Goal: Information Seeking & Learning: Check status

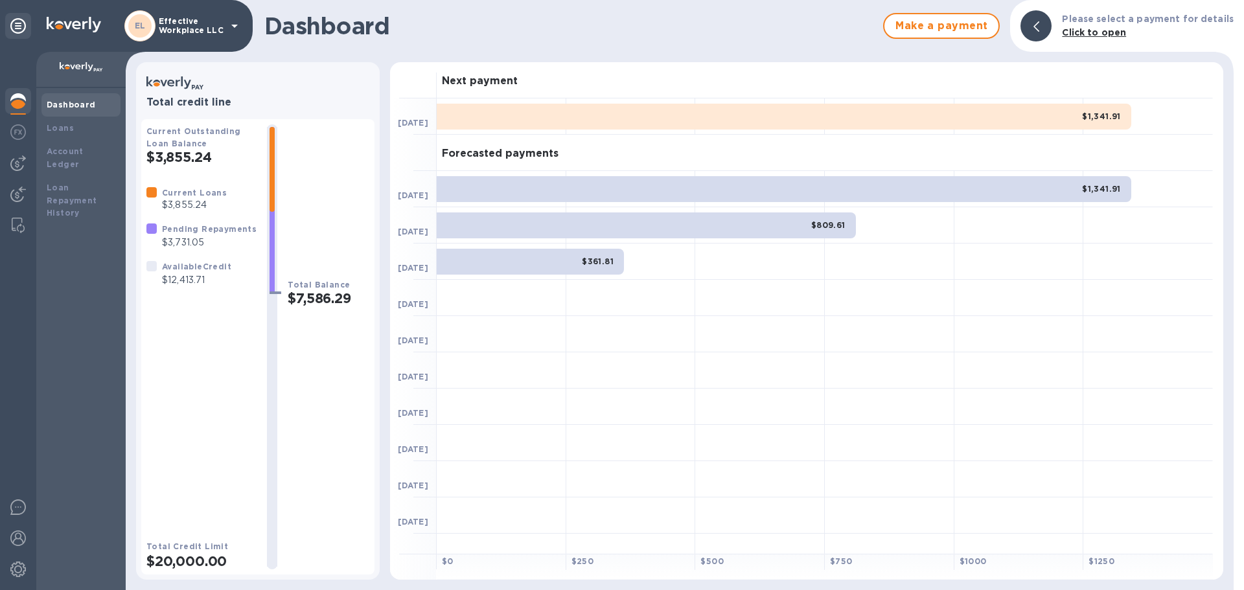
click at [325, 270] on div "Total Balance $7,586.29" at bounding box center [329, 346] width 82 height 445
click at [84, 150] on b "Account Ledger" at bounding box center [65, 157] width 37 height 23
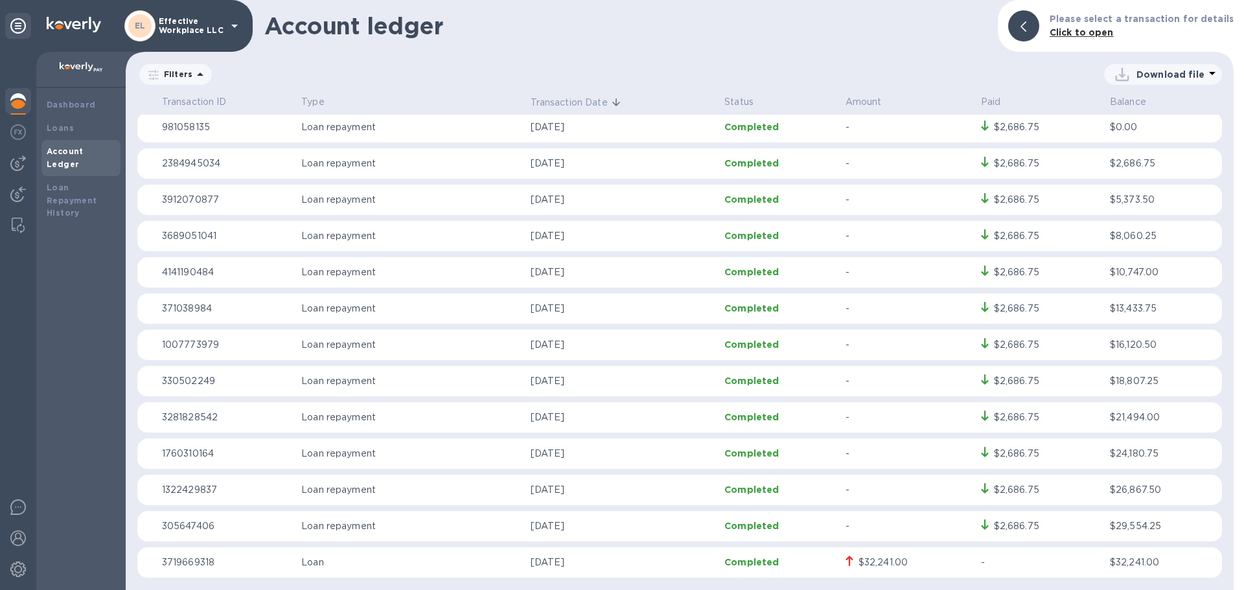
scroll to position [1278, 0]
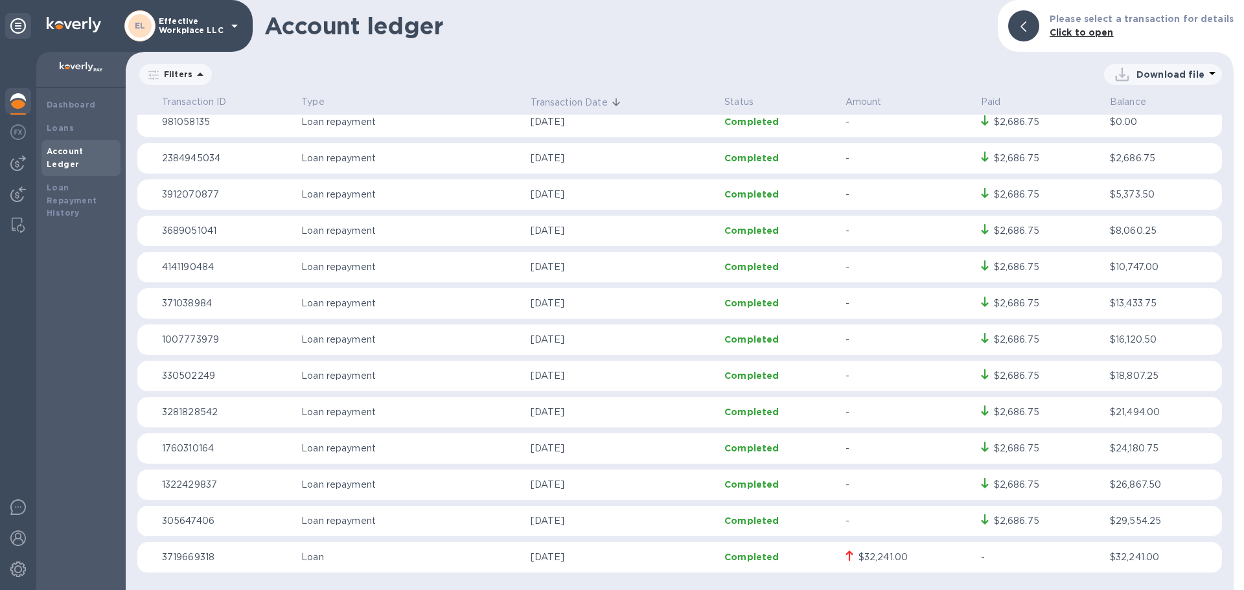
click at [808, 557] on p "Completed" at bounding box center [780, 557] width 111 height 13
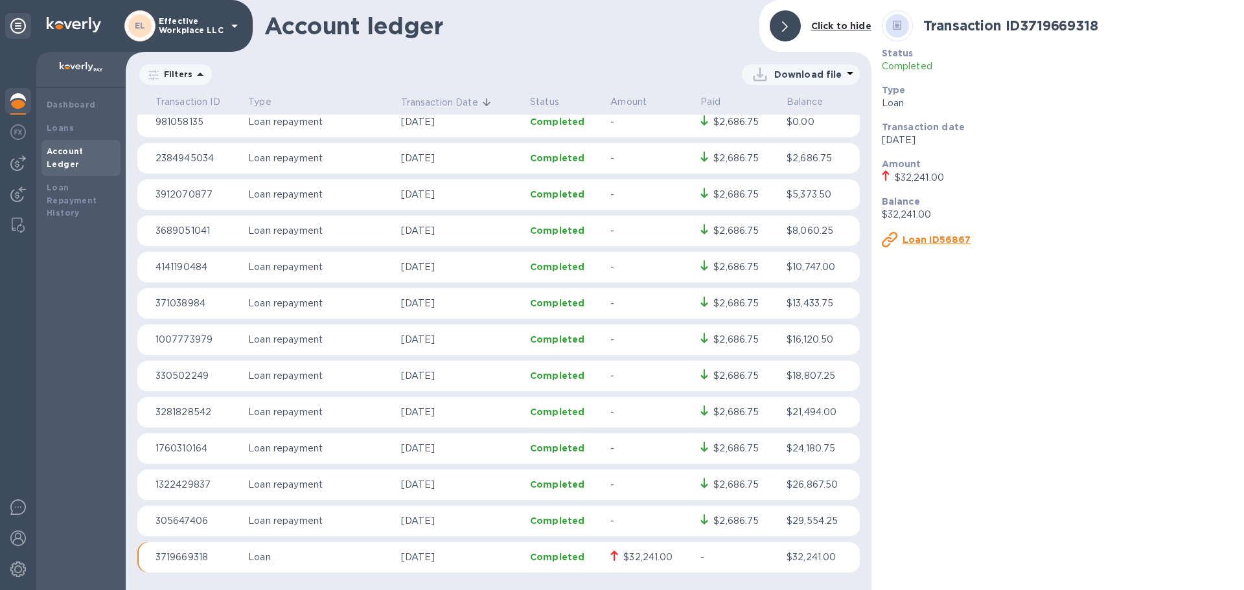
scroll to position [1278, 0]
click at [947, 240] on u "Loan ID56867" at bounding box center [937, 240] width 69 height 10
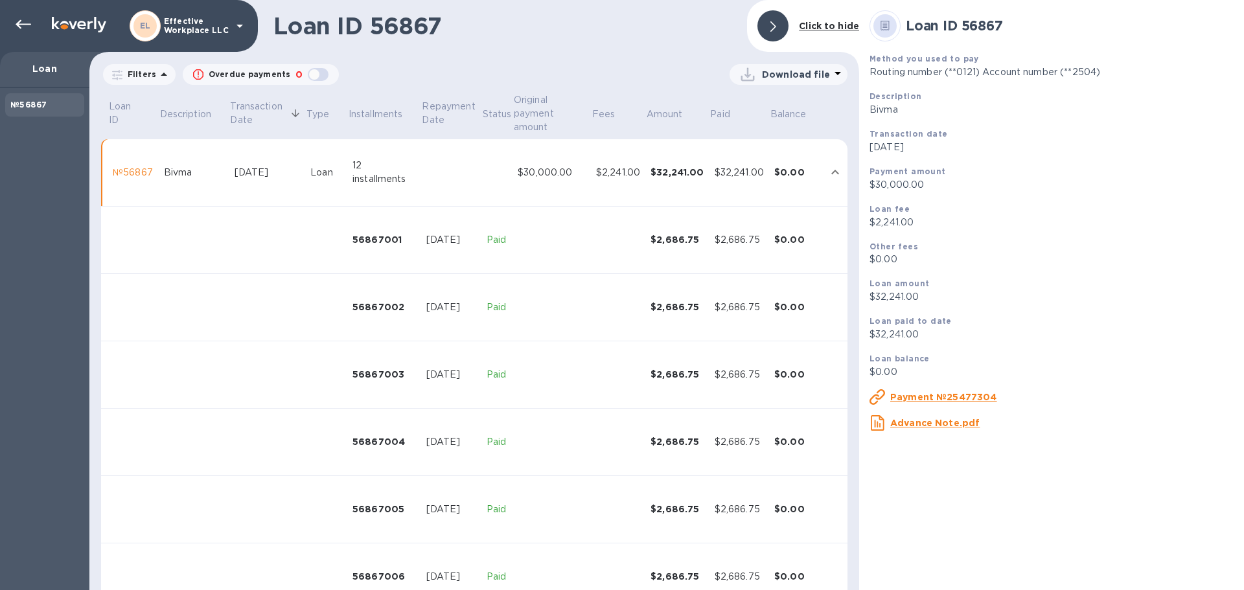
click at [818, 24] on b "Click to hide" at bounding box center [829, 26] width 60 height 10
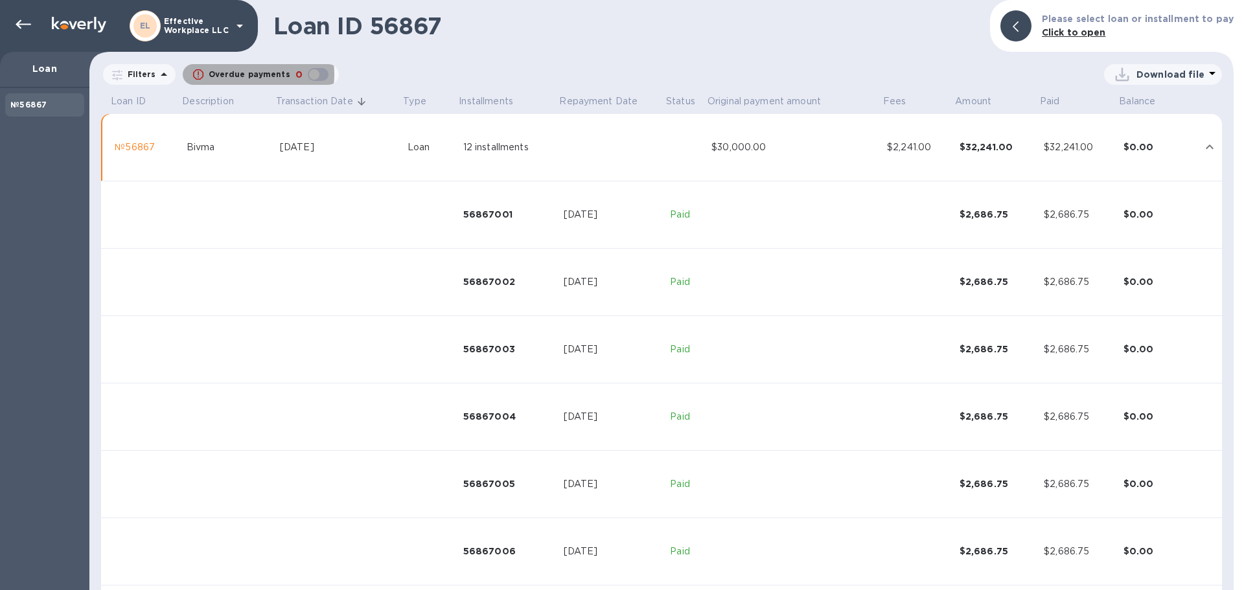
click at [240, 75] on p "Overdue payments" at bounding box center [250, 75] width 82 height 12
checkbox input "true"
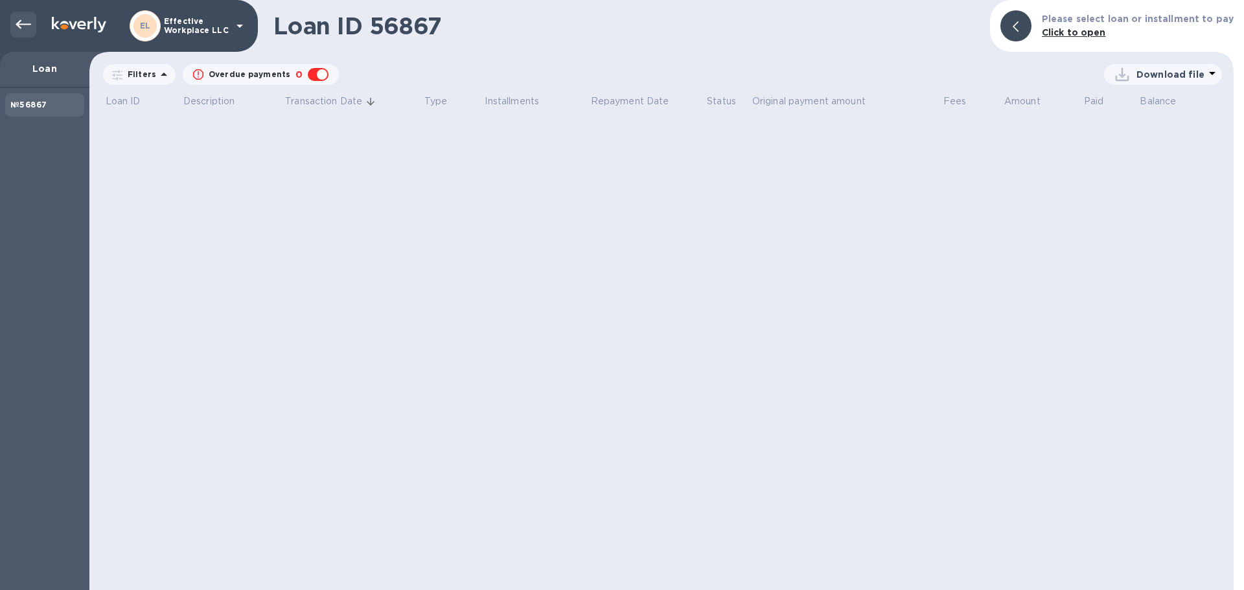
click at [19, 23] on icon at bounding box center [24, 24] width 16 height 9
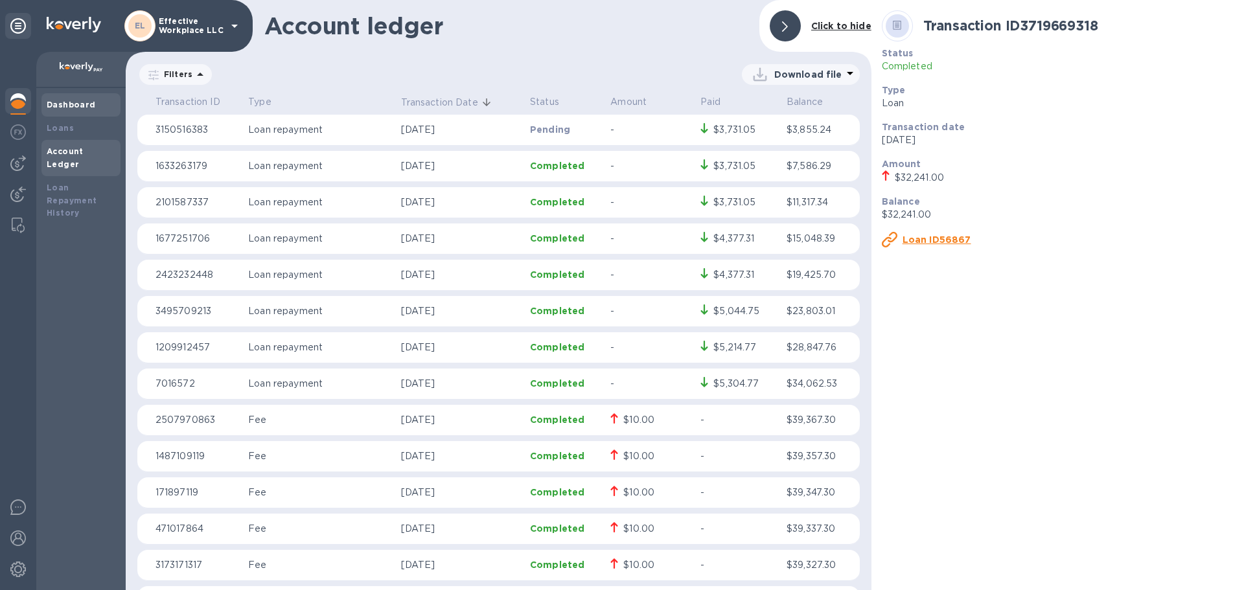
click at [76, 105] on b "Dashboard" at bounding box center [71, 105] width 49 height 10
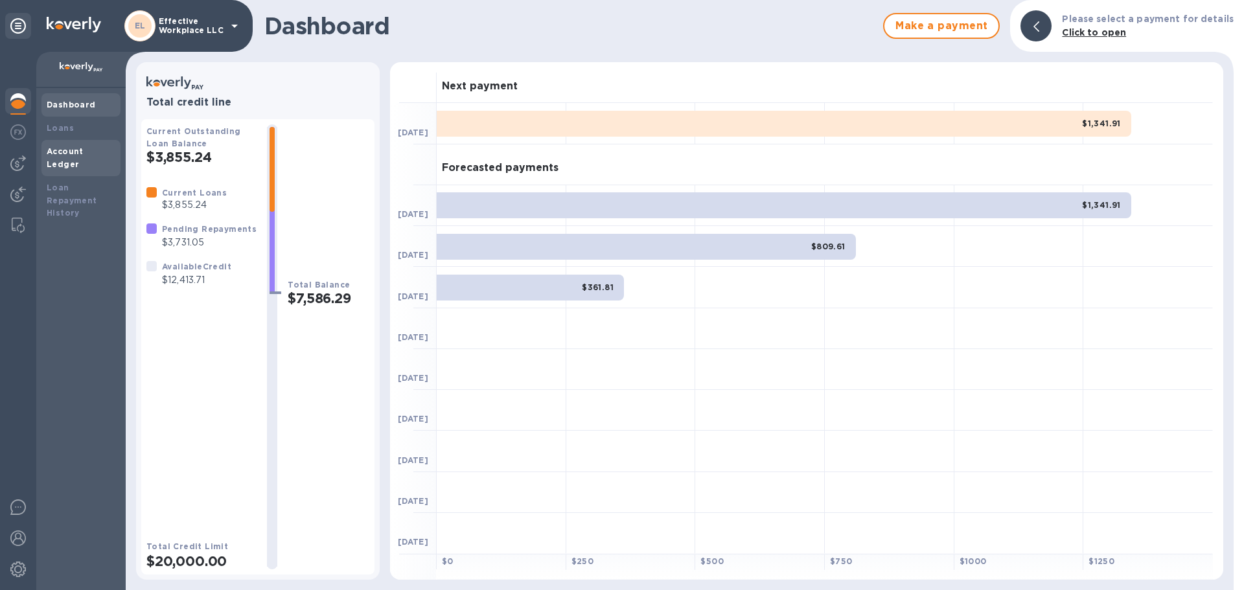
click at [84, 150] on b "Account Ledger" at bounding box center [65, 157] width 37 height 23
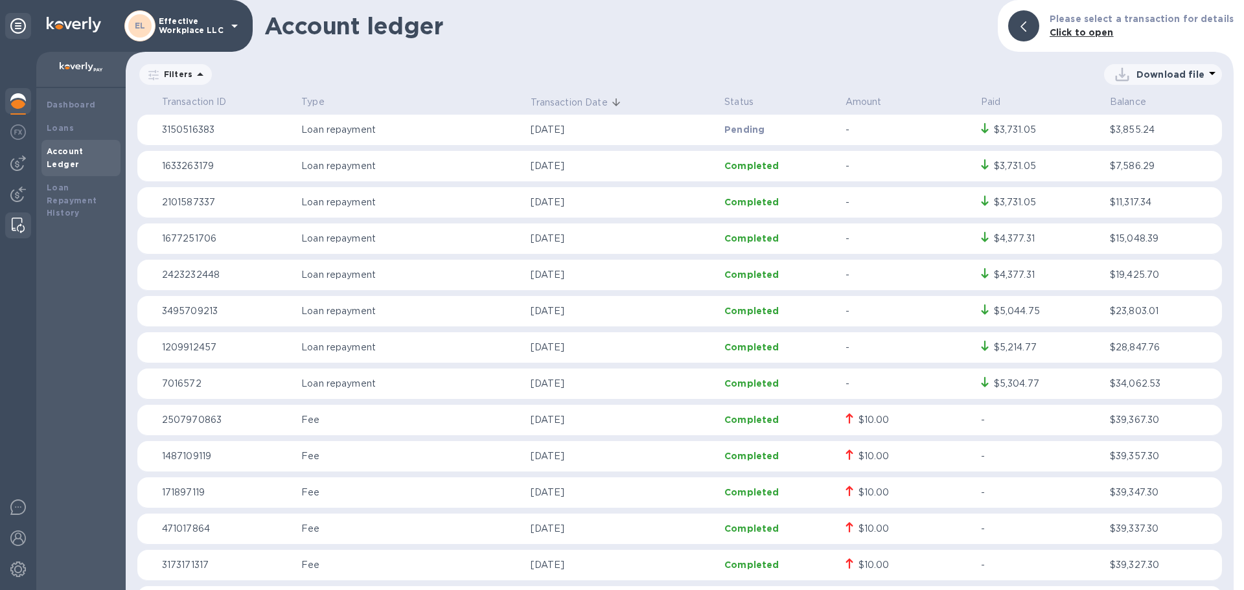
click at [17, 228] on img at bounding box center [18, 226] width 13 height 16
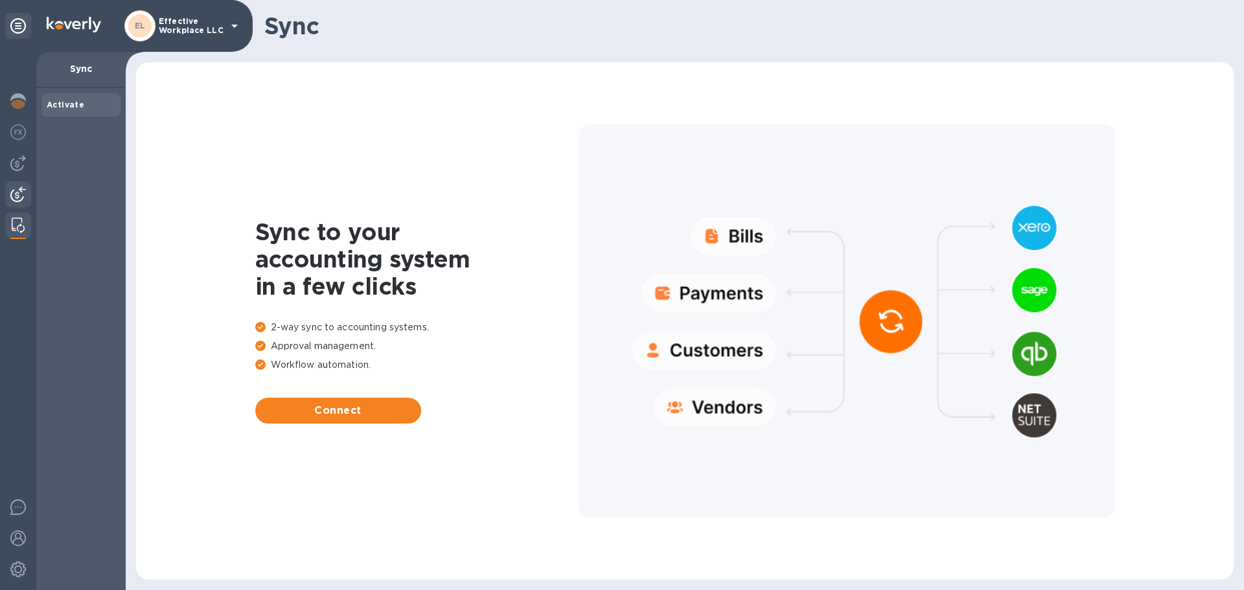
click at [14, 193] on img at bounding box center [18, 195] width 16 height 16
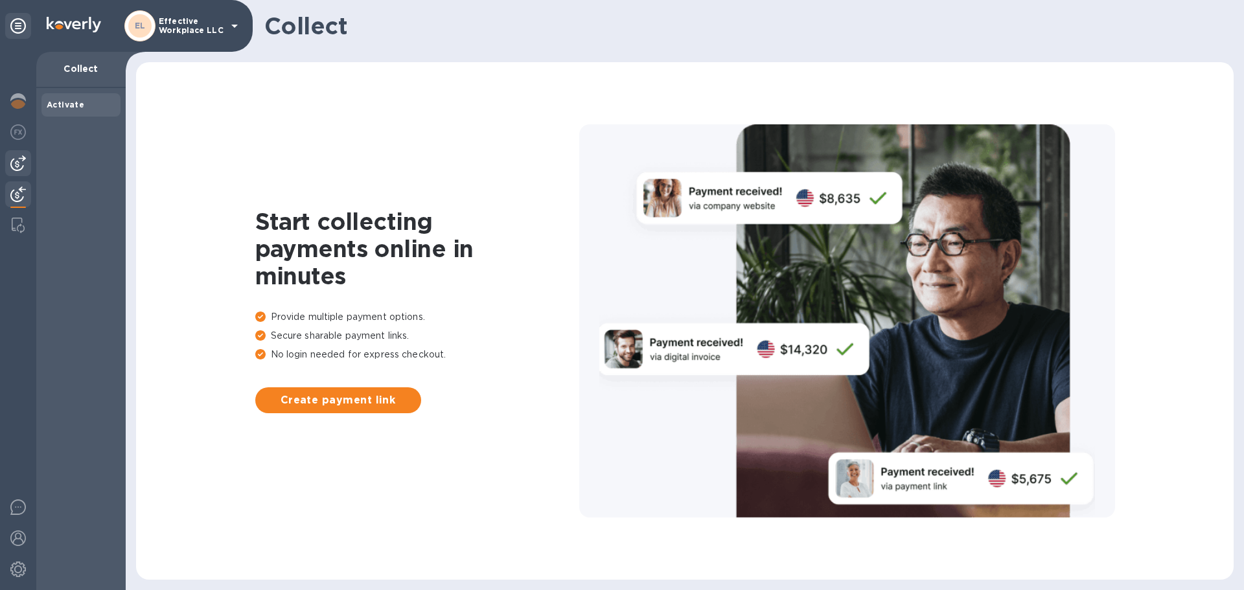
click at [17, 162] on img at bounding box center [18, 164] width 16 height 16
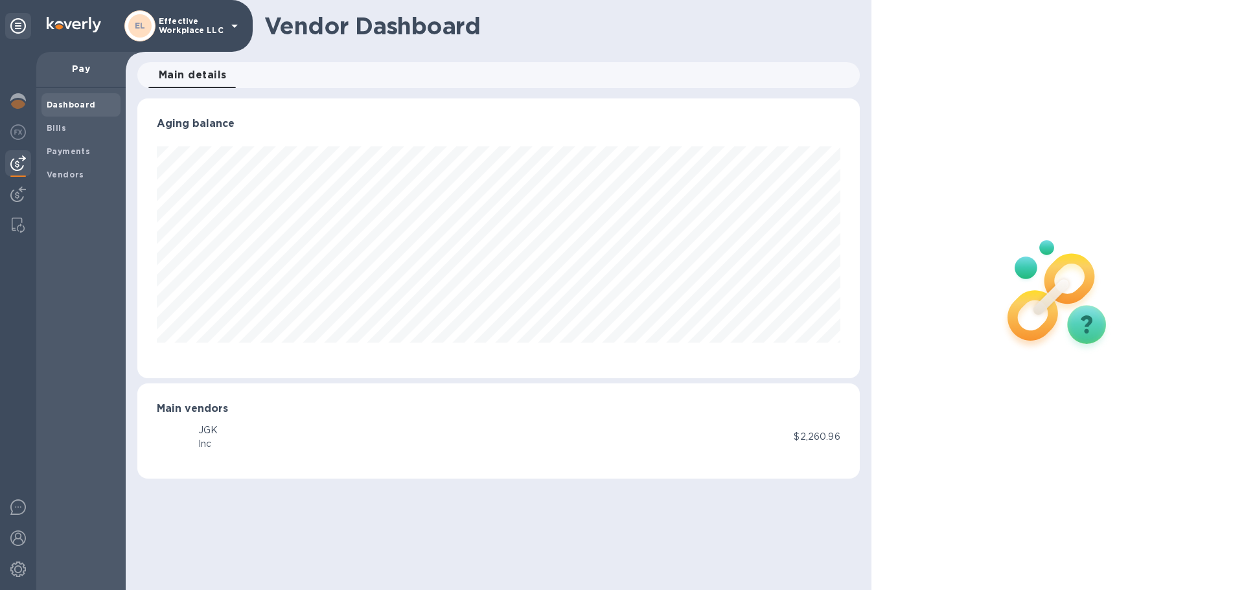
scroll to position [280, 722]
click at [19, 135] on img at bounding box center [18, 132] width 16 height 16
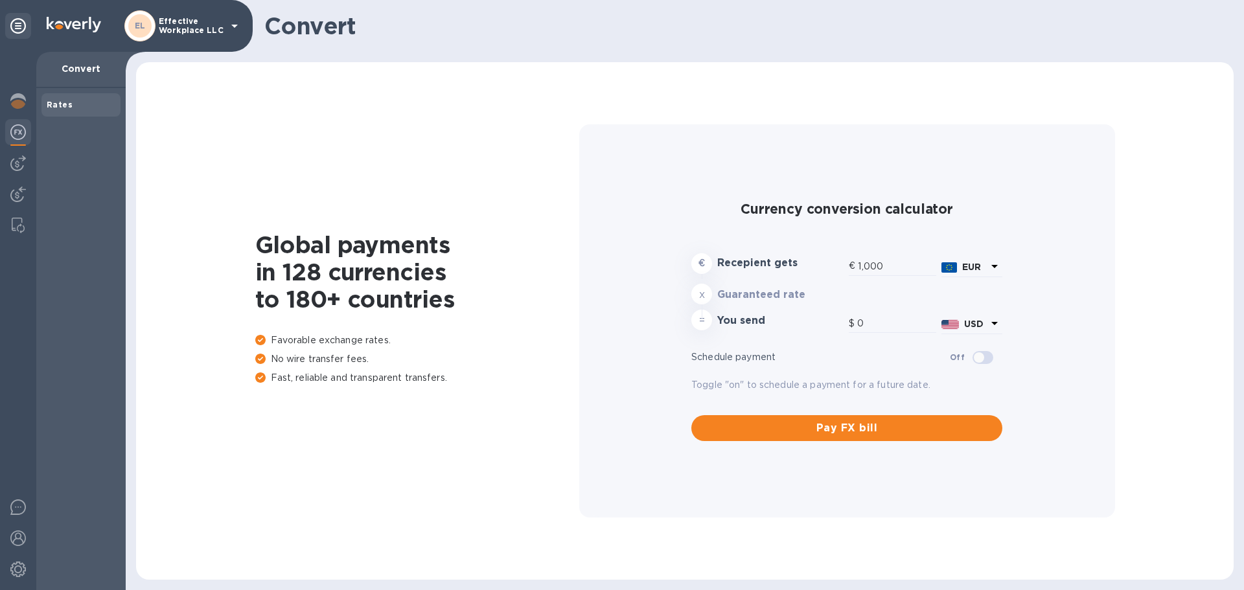
type input "1,170.53"
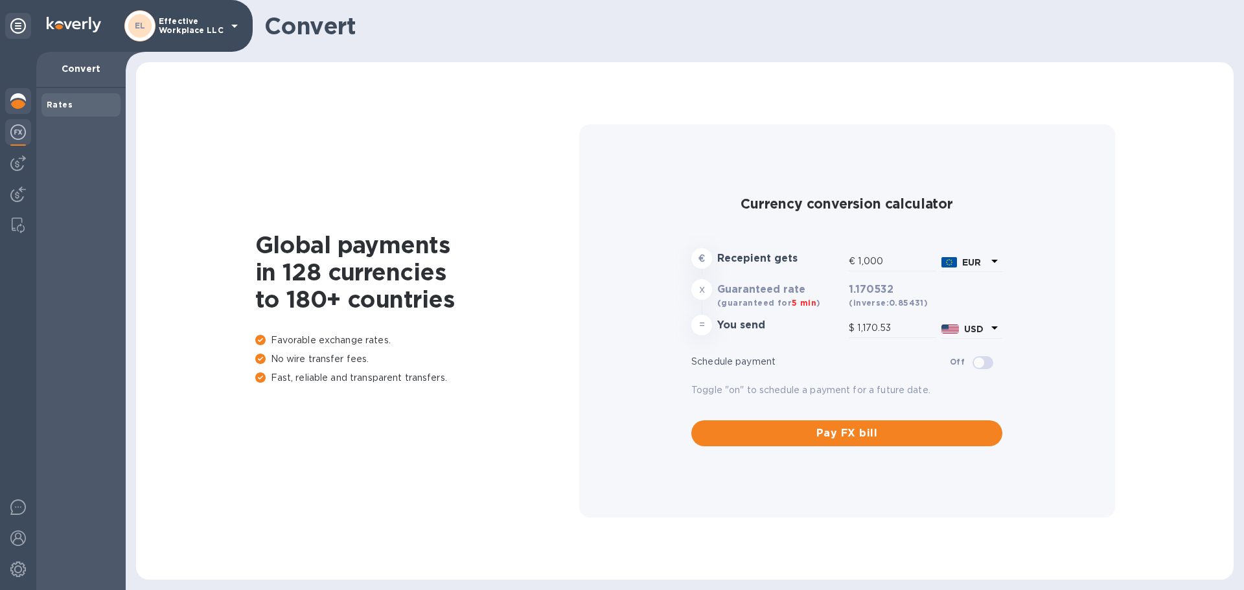
click at [17, 100] on img at bounding box center [18, 101] width 16 height 16
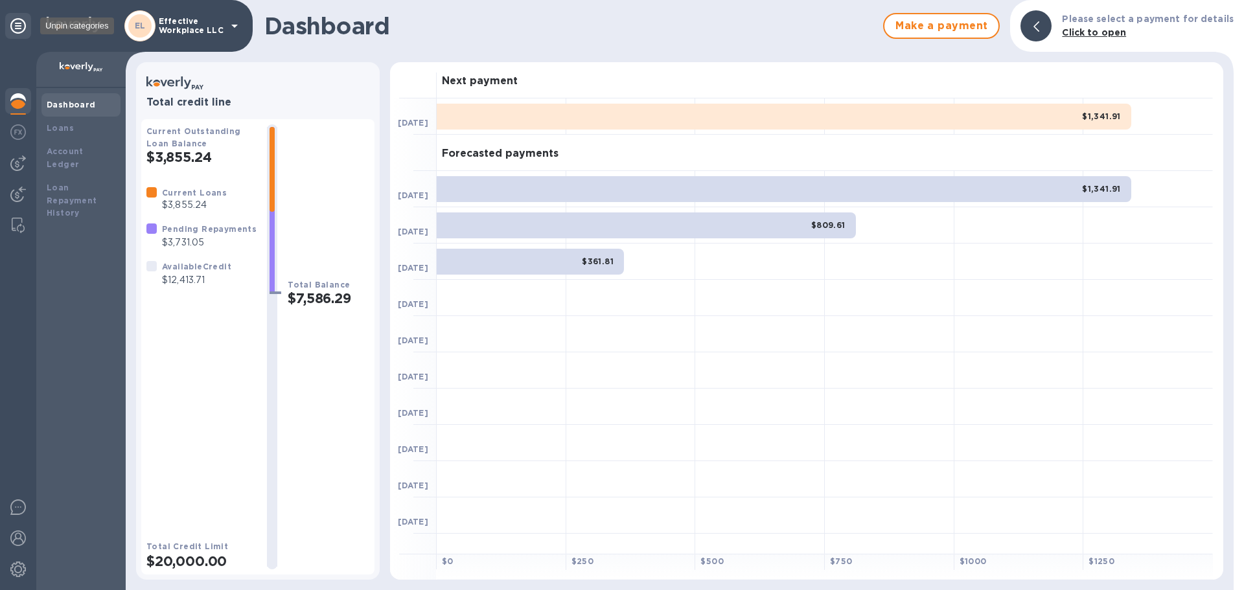
click at [15, 26] on icon at bounding box center [18, 26] width 16 height 16
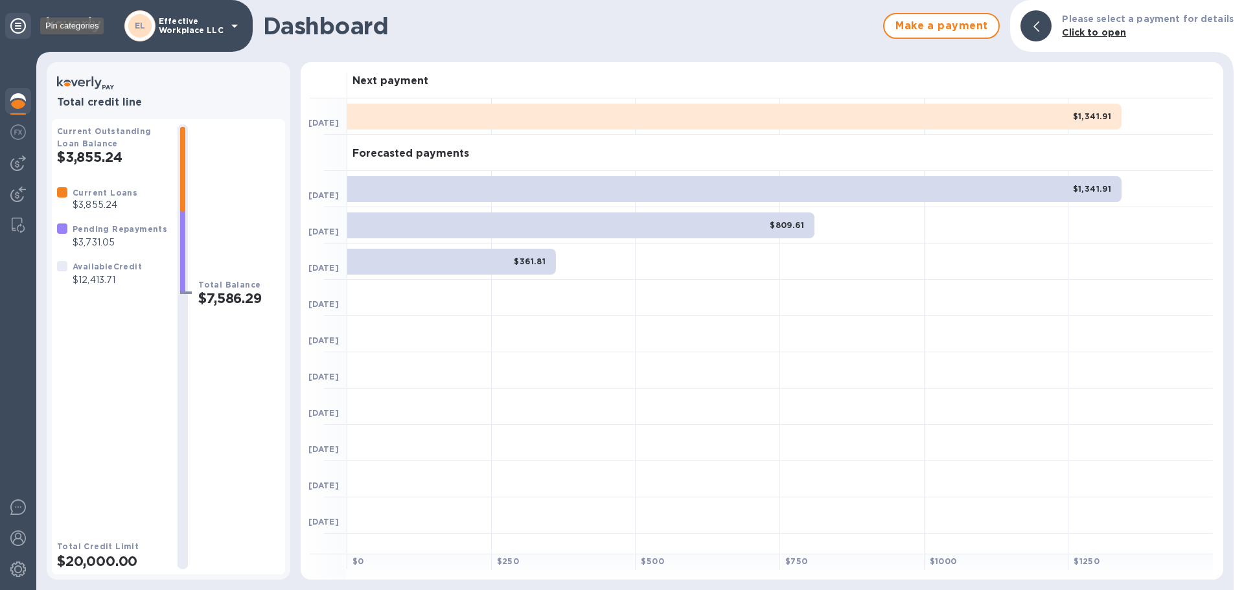
click at [22, 24] on icon at bounding box center [18, 26] width 16 height 16
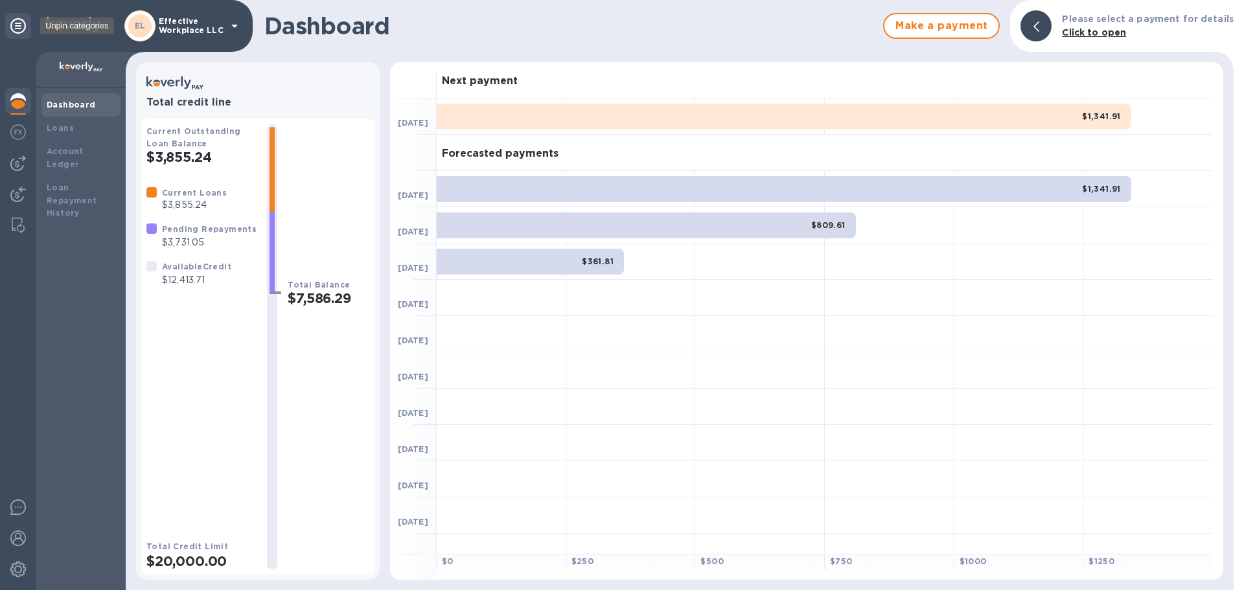
click at [22, 27] on icon at bounding box center [18, 26] width 16 height 16
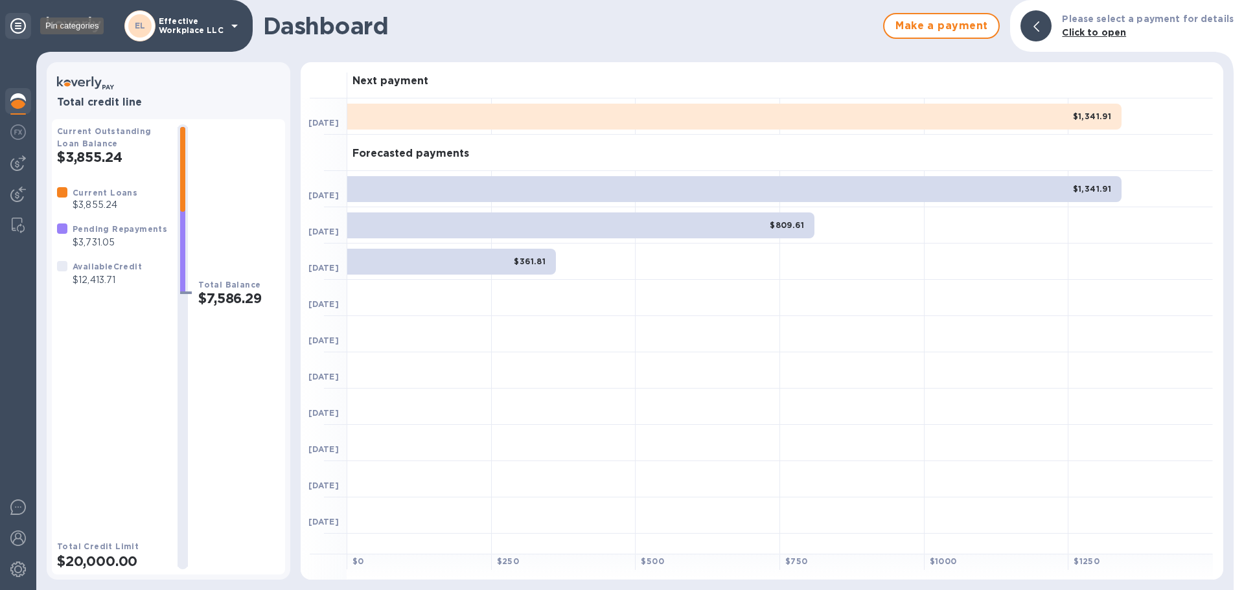
click at [22, 27] on icon at bounding box center [18, 26] width 16 height 16
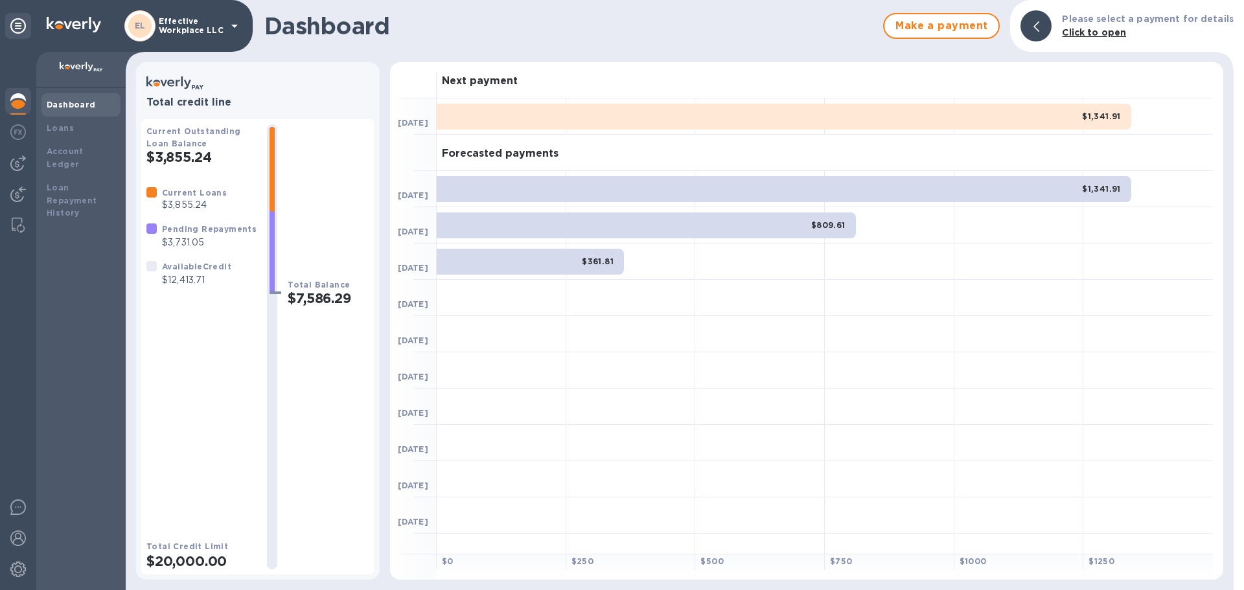
click at [85, 27] on img at bounding box center [74, 25] width 54 height 16
click at [224, 28] on div "EL Effective Workplace LLC" at bounding box center [183, 25] width 118 height 31
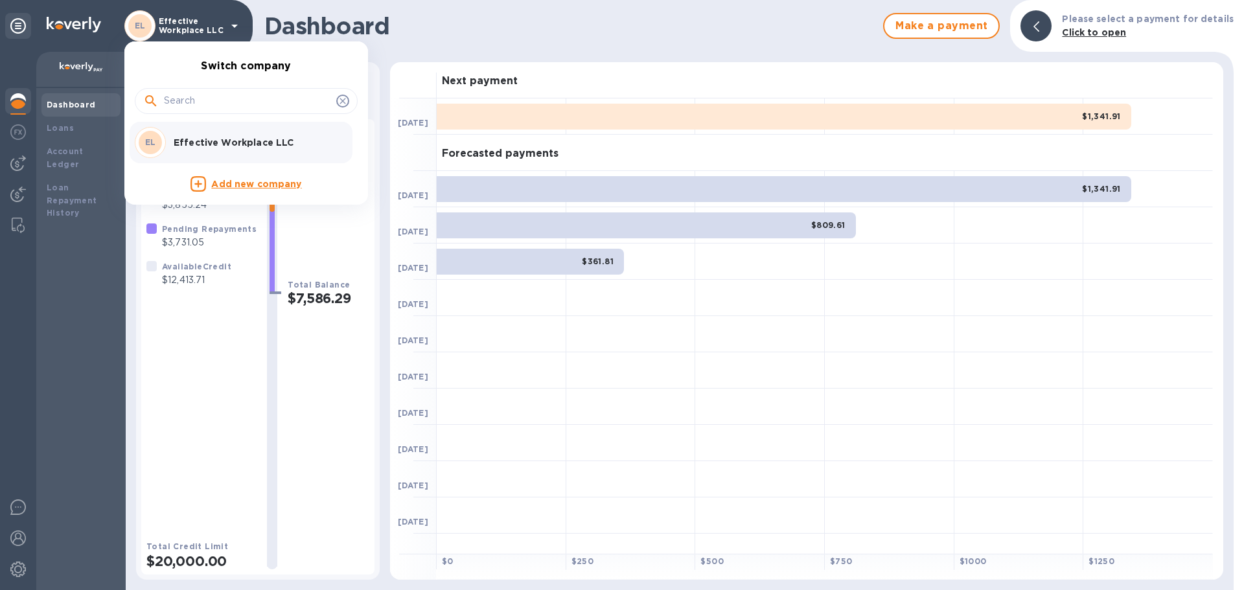
click at [347, 103] on icon at bounding box center [343, 101] width 10 height 10
click at [338, 102] on icon at bounding box center [343, 101] width 10 height 10
click at [343, 99] on icon at bounding box center [343, 101] width 10 height 10
click at [319, 384] on div at bounding box center [622, 295] width 1244 height 590
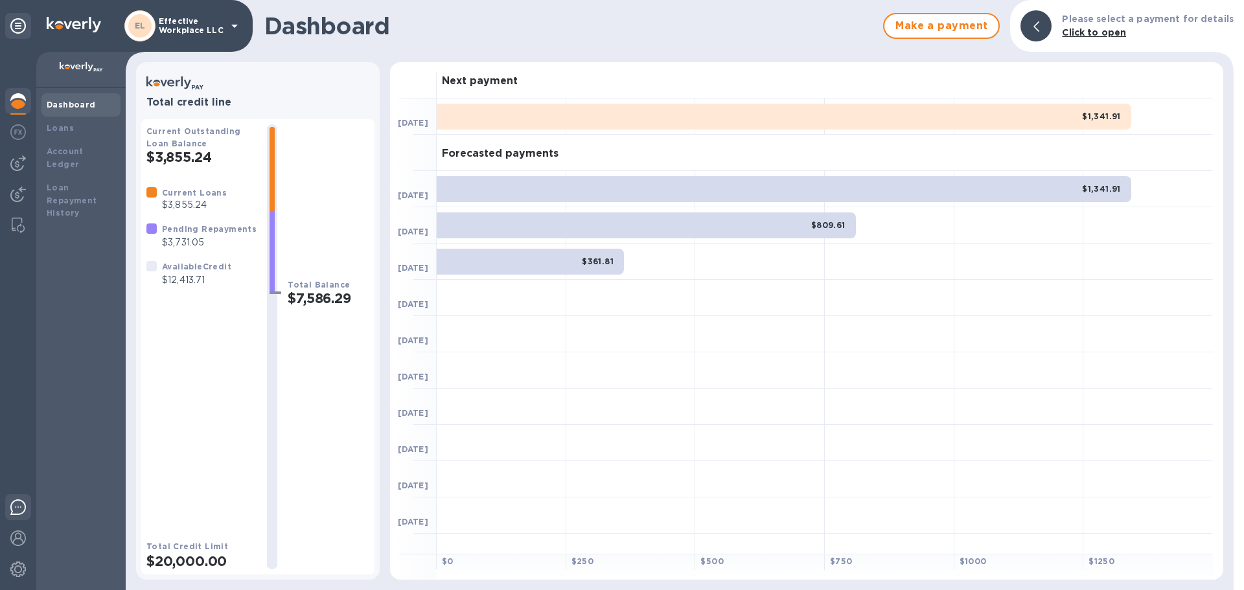
click at [16, 506] on img at bounding box center [18, 508] width 16 height 16
click at [78, 128] on div "Loans" at bounding box center [81, 128] width 69 height 13
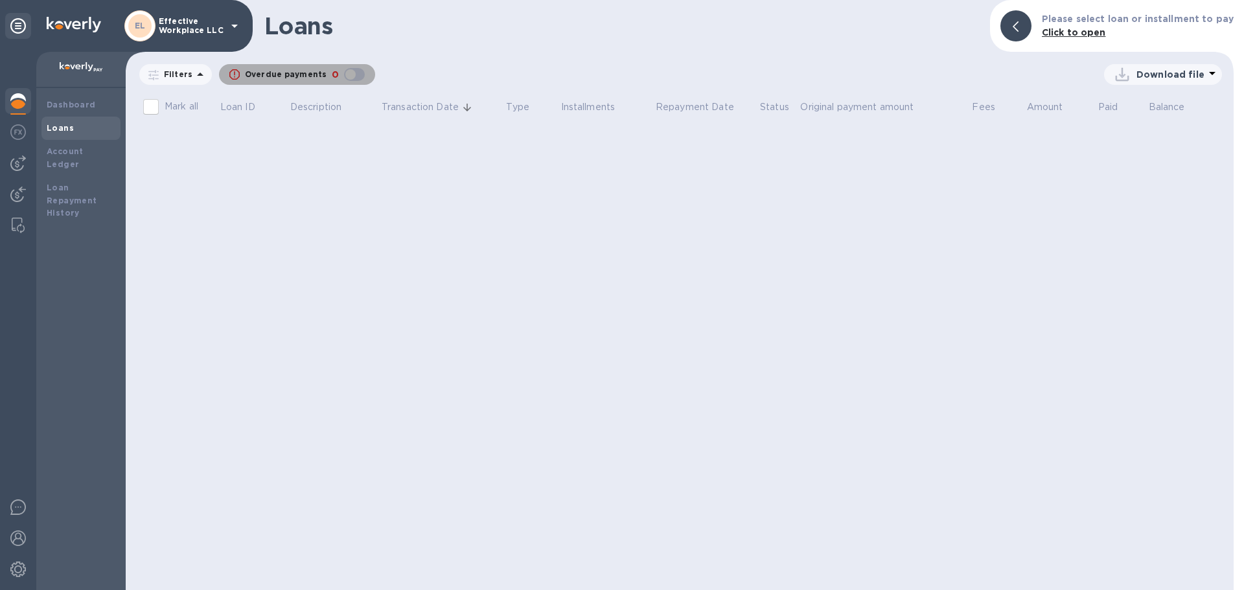
click at [342, 74] on div "button" at bounding box center [355, 74] width 26 height 18
checkbox input "false"
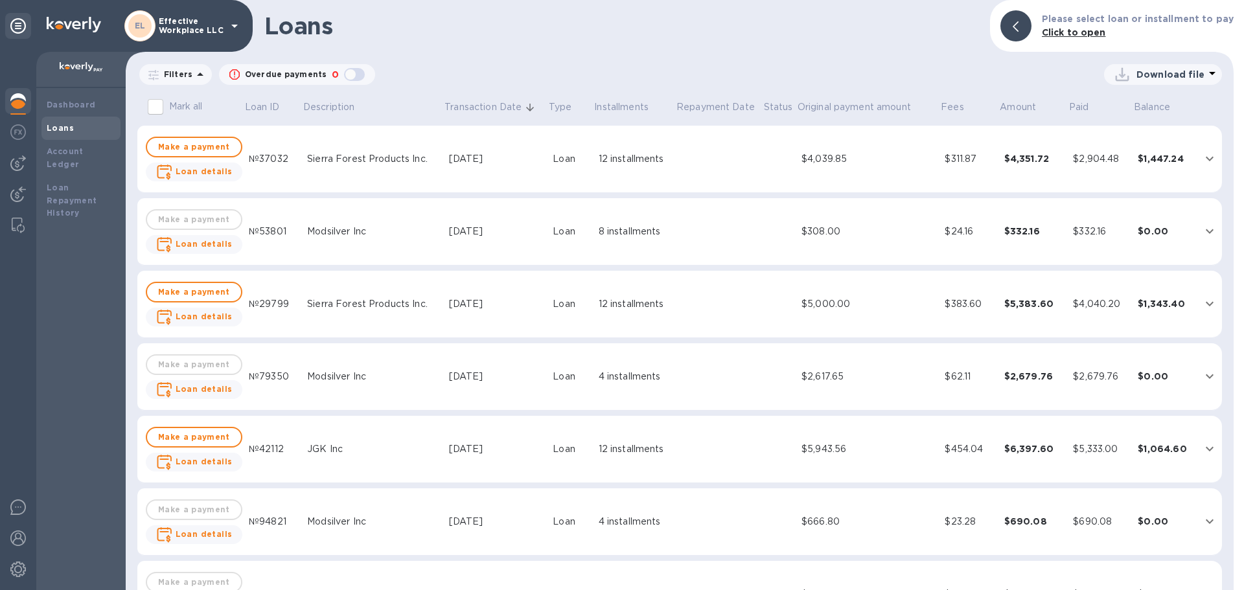
click at [365, 176] on td "Sierra Forest Products Inc." at bounding box center [372, 159] width 141 height 67
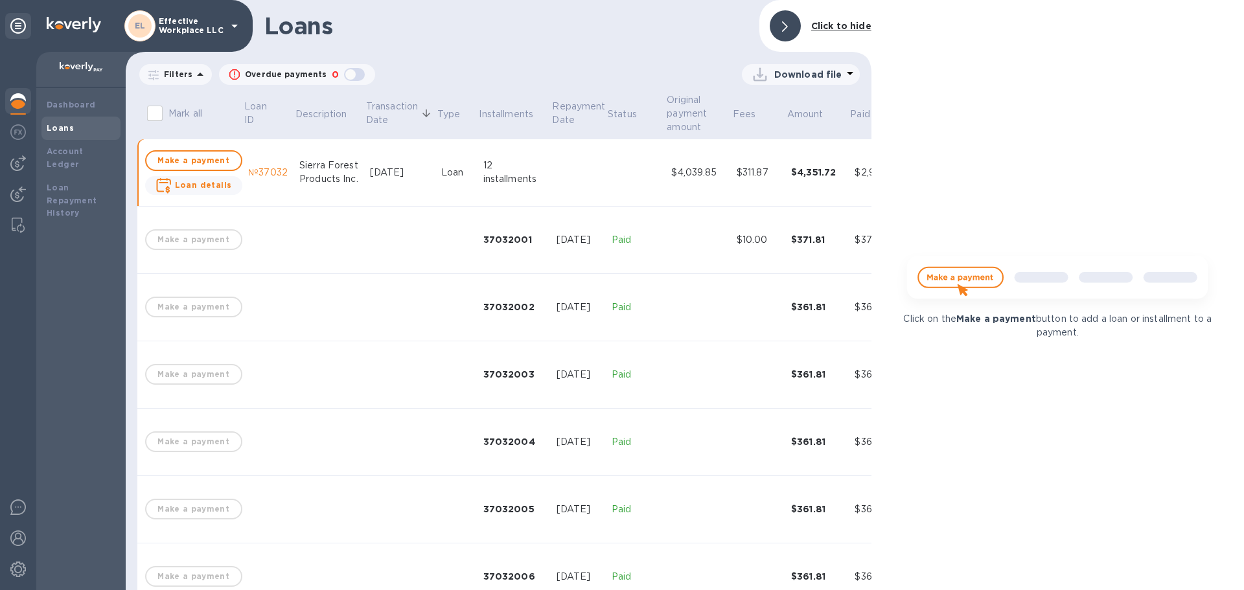
click at [299, 183] on div "Sierra Forest Products Inc." at bounding box center [329, 172] width 60 height 27
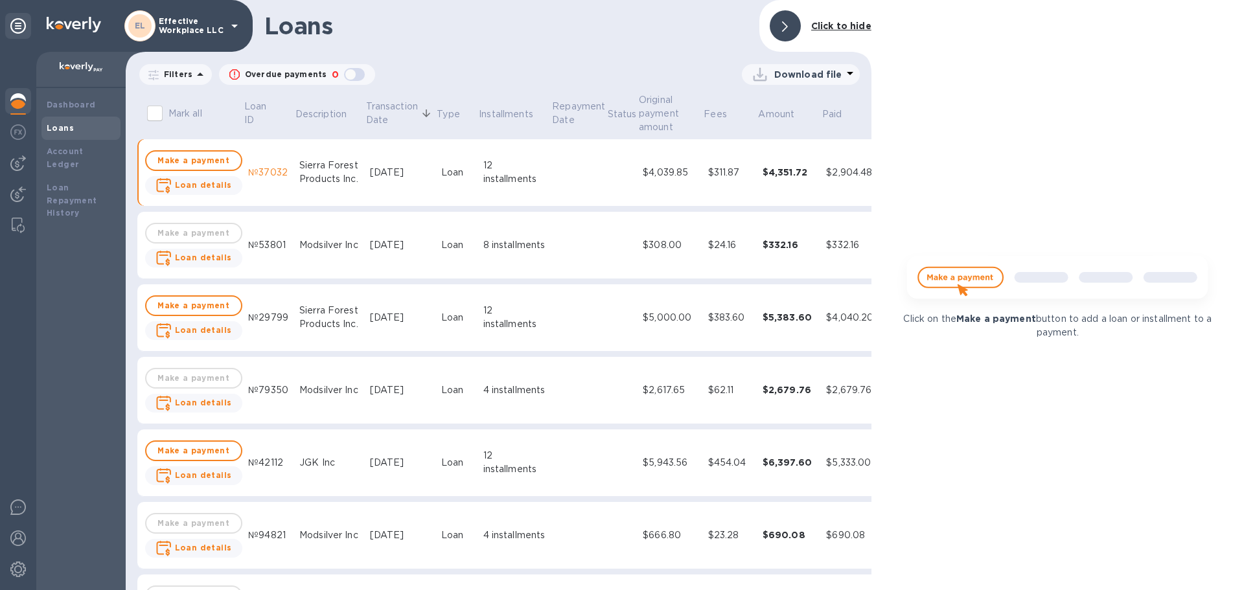
click at [832, 23] on b "Click to hide" at bounding box center [841, 26] width 60 height 10
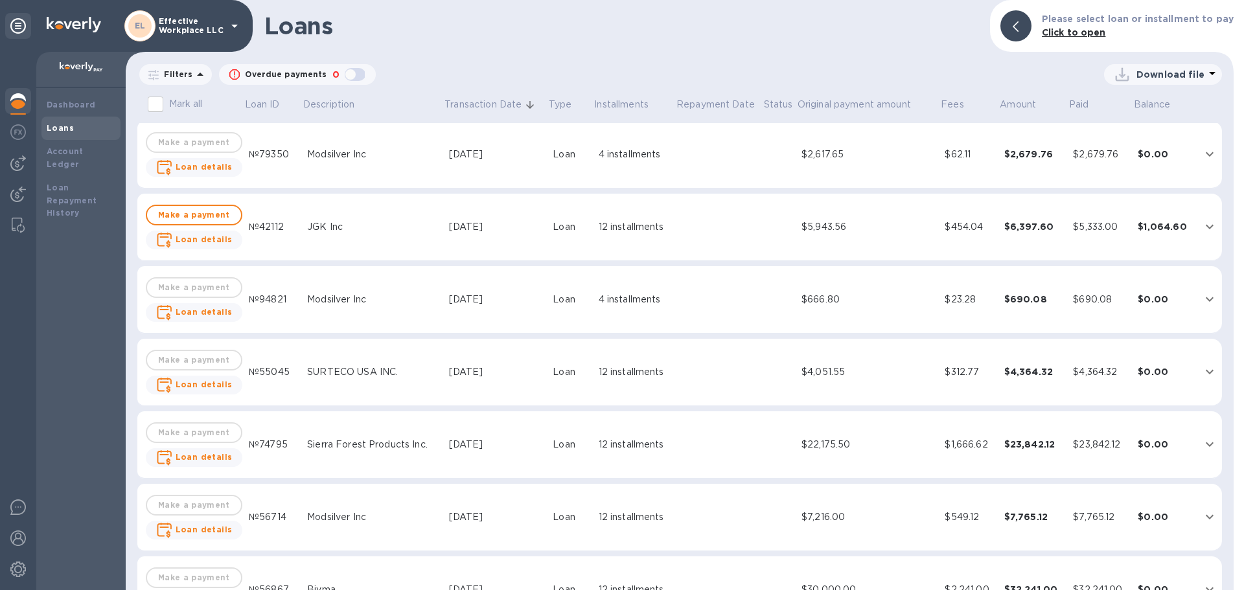
scroll to position [202, 0]
